Goal: Task Accomplishment & Management: Use online tool/utility

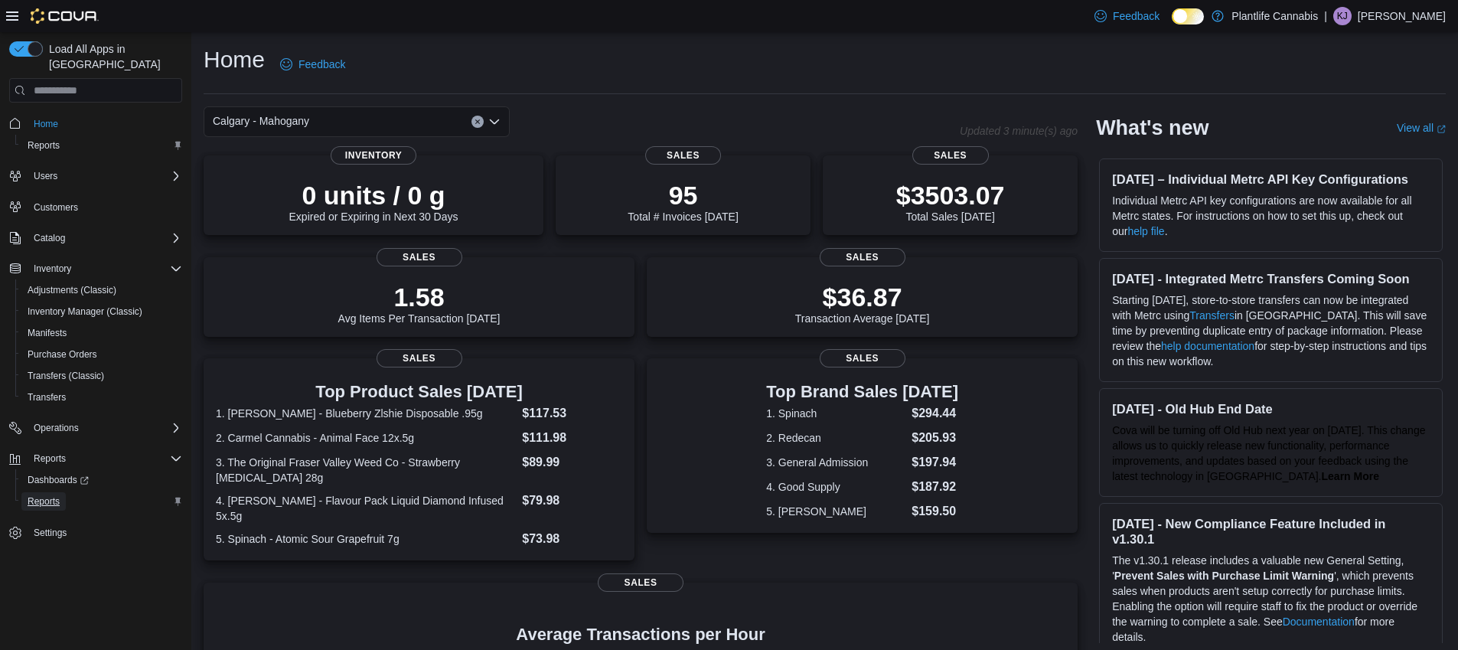
click at [59, 495] on span "Reports" at bounding box center [44, 501] width 32 height 12
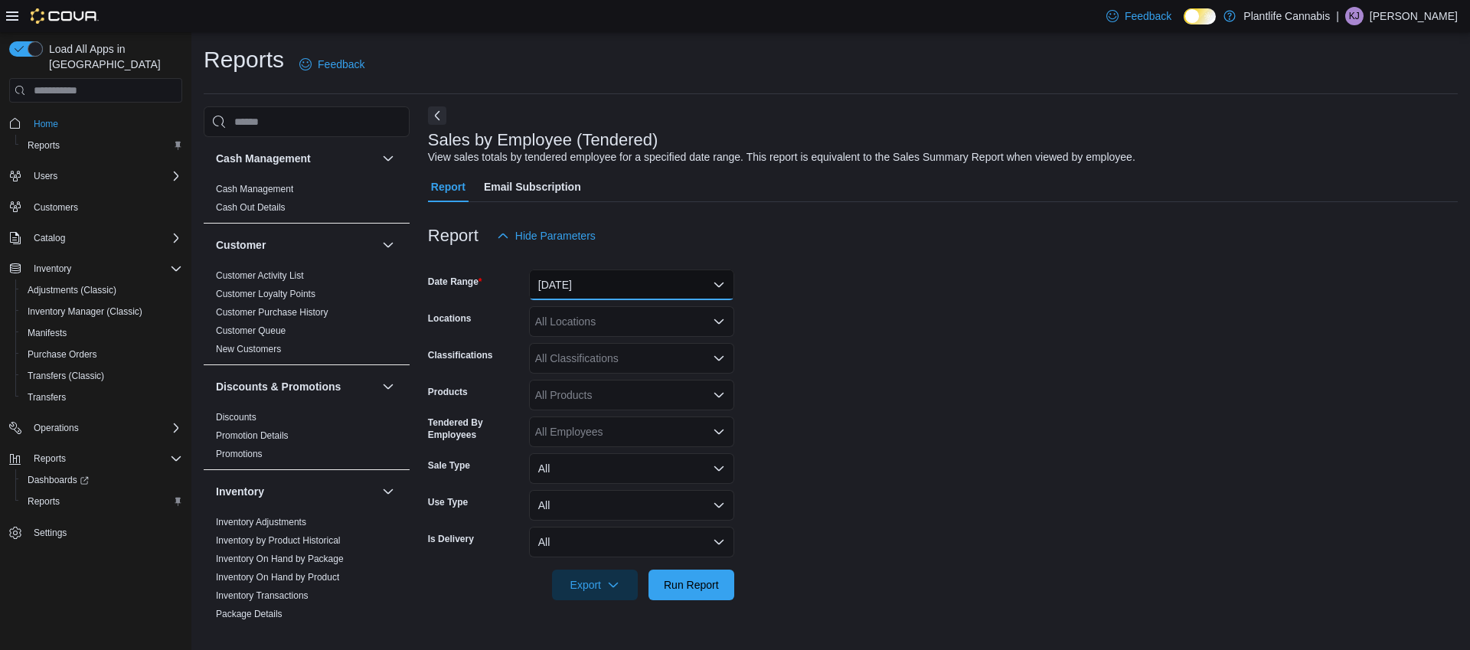
click at [694, 284] on button "[DATE]" at bounding box center [631, 284] width 205 height 31
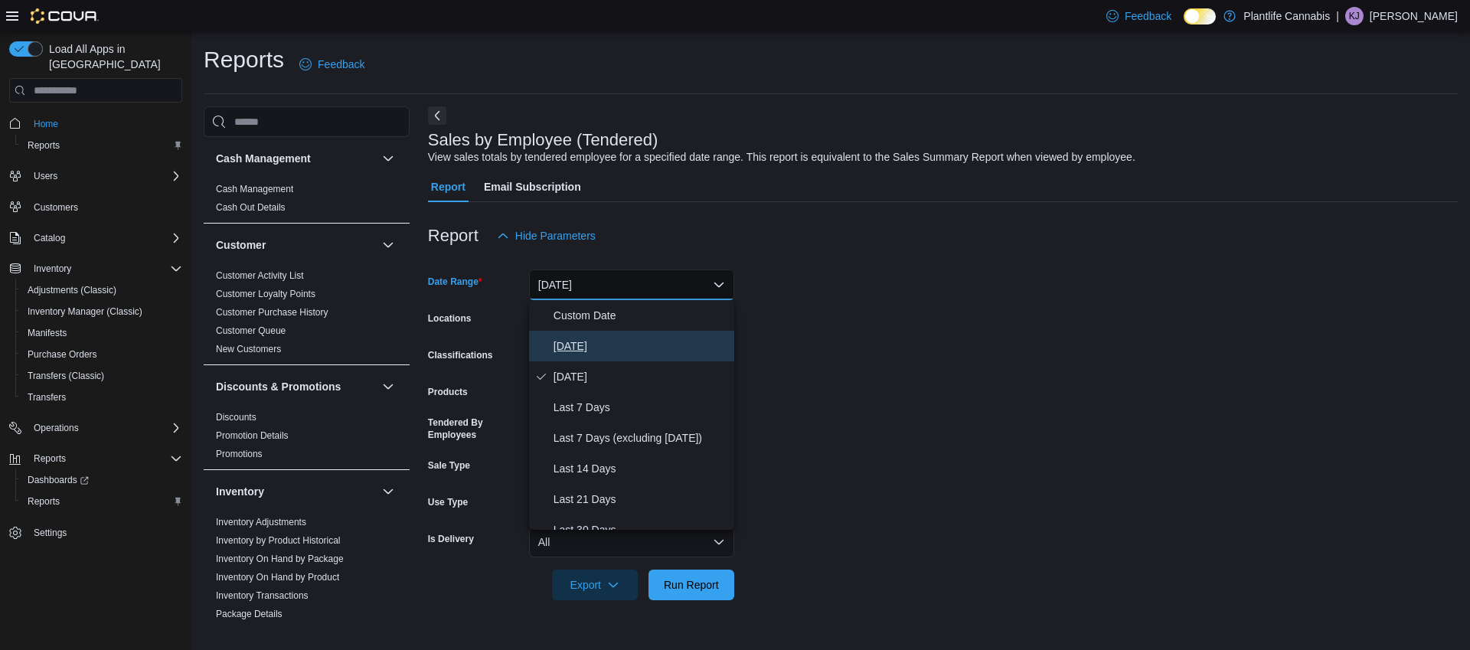
click at [660, 344] on span "[DATE]" at bounding box center [640, 346] width 175 height 18
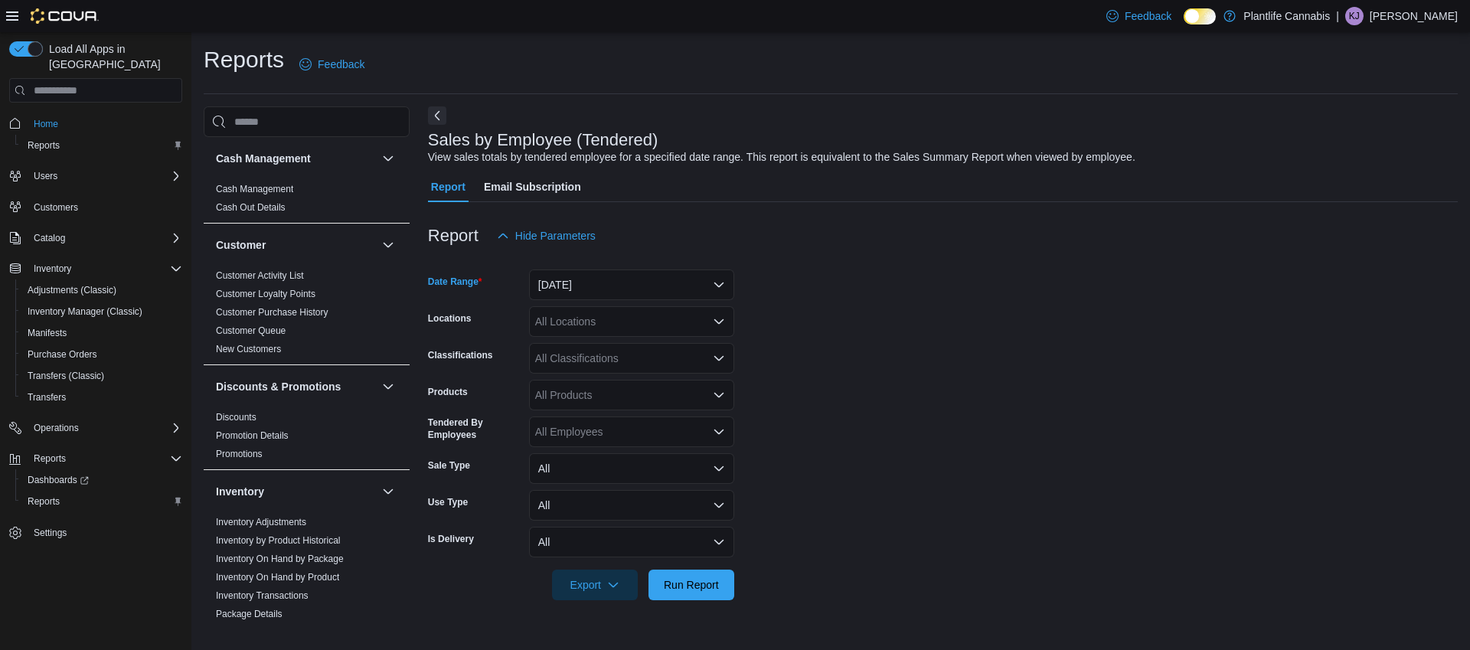
click at [656, 326] on div "All Locations" at bounding box center [631, 321] width 205 height 31
type input "***"
click at [682, 345] on div "Calgary - Mahogany" at bounding box center [631, 347] width 187 height 15
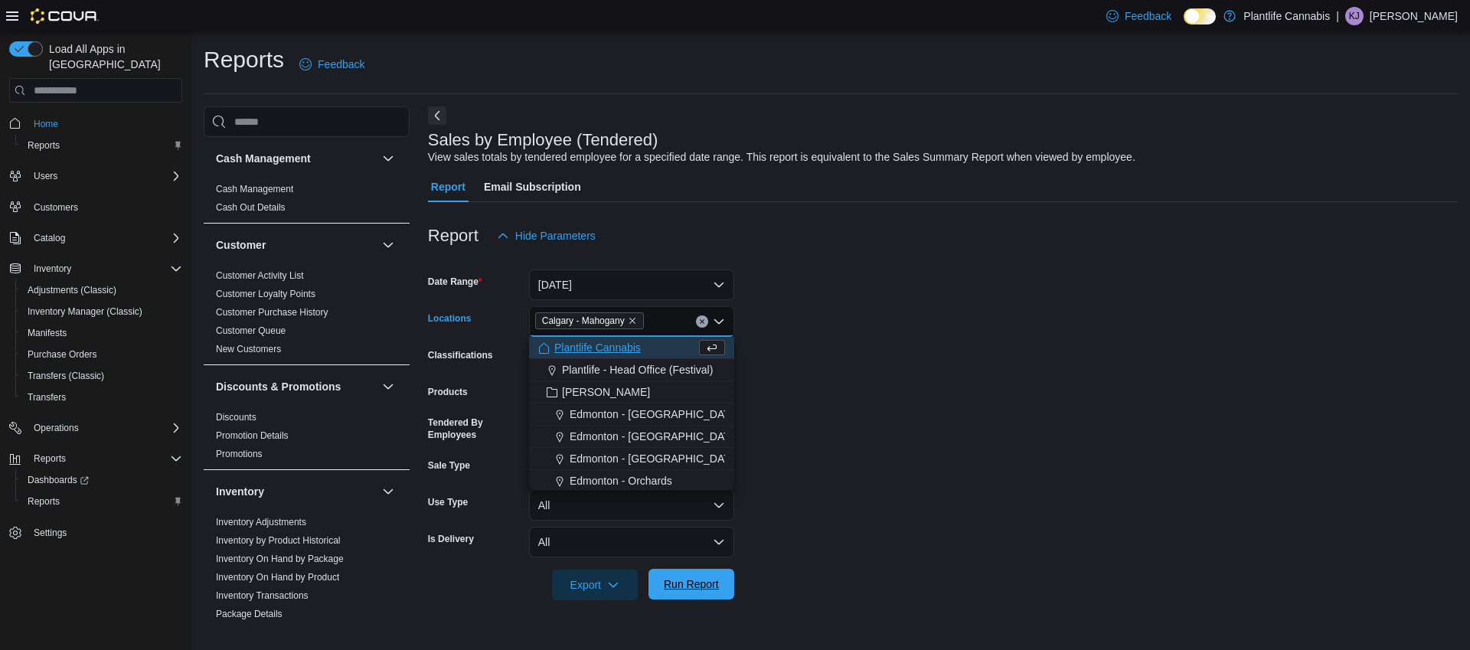
click at [686, 582] on span "Run Report" at bounding box center [691, 583] width 55 height 15
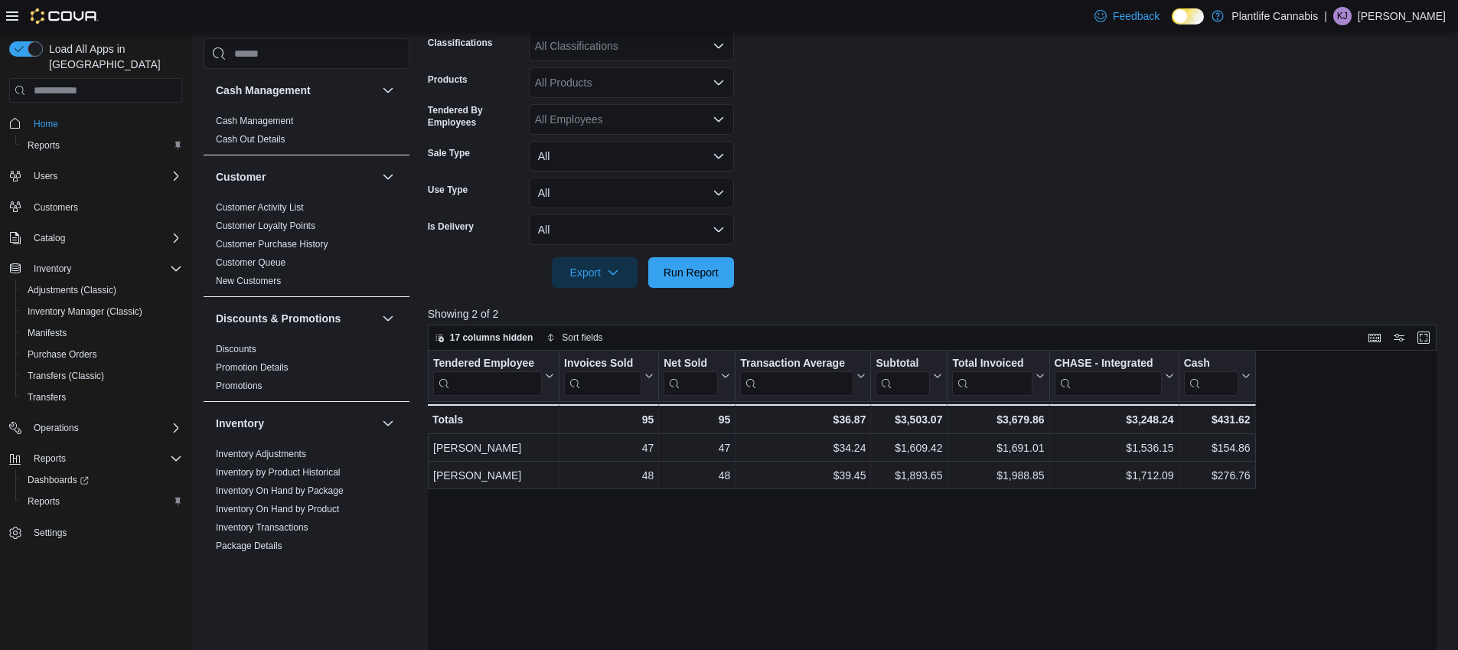
scroll to position [307, 0]
